Goal: Task Accomplishment & Management: Use online tool/utility

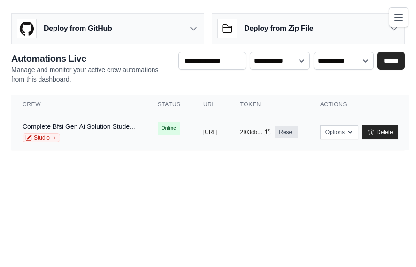
click at [229, 140] on td "copied https://complete-bfsi-genai-solutio" at bounding box center [210, 132] width 37 height 36
click at [218, 131] on button "[URL]" at bounding box center [210, 132] width 15 height 8
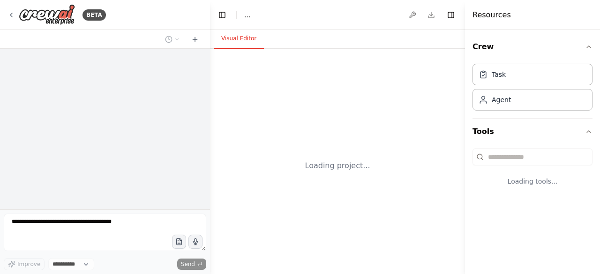
select select "****"
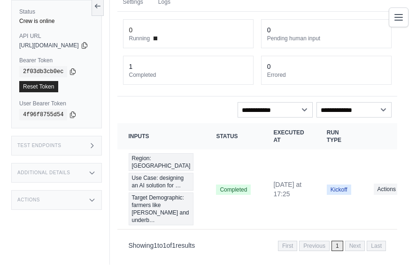
scroll to position [99, 0]
click at [386, 183] on button "Actions" at bounding box center [389, 188] width 33 height 11
click at [87, 46] on icon at bounding box center [84, 45] width 5 height 6
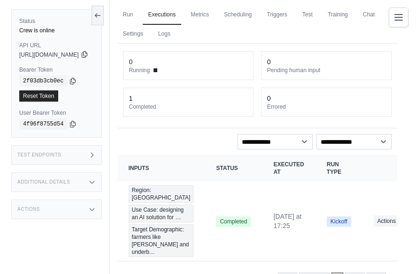
scroll to position [0, 0]
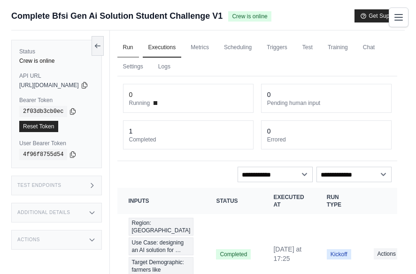
click at [139, 46] on link "Run" at bounding box center [128, 48] width 22 height 20
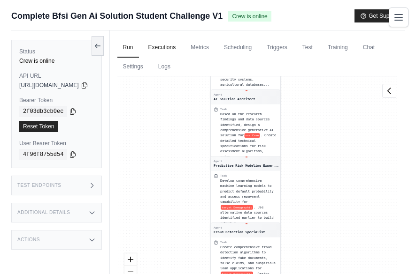
click at [182, 46] on link "Executions" at bounding box center [162, 48] width 39 height 20
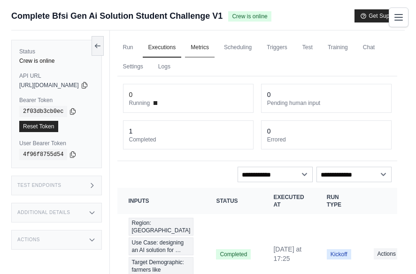
click at [214, 48] on link "Metrics" at bounding box center [200, 48] width 30 height 20
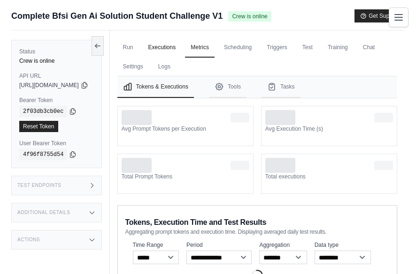
click at [182, 47] on link "Executions" at bounding box center [162, 48] width 39 height 20
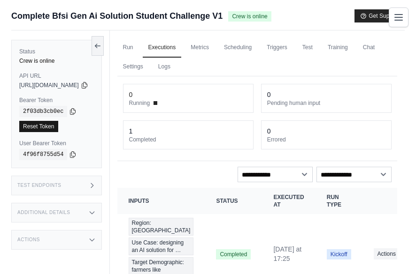
click at [44, 124] on link "Reset Token" at bounding box center [38, 126] width 39 height 11
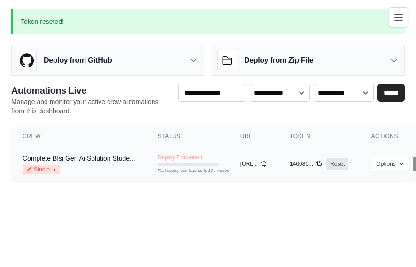
click at [46, 170] on link "Studio" at bounding box center [42, 169] width 38 height 9
click at [132, 68] on div "Deploy from GitHub" at bounding box center [108, 61] width 192 height 30
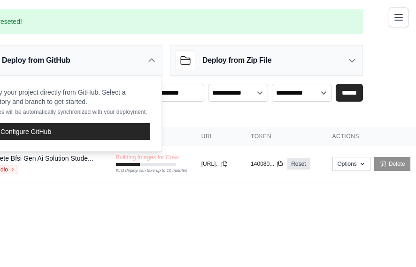
scroll to position [5, 46]
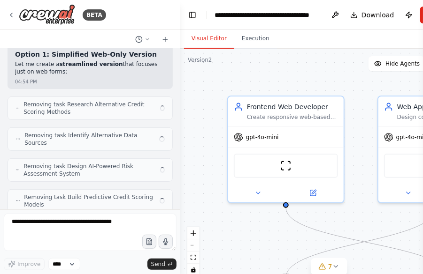
scroll to position [10184, 0]
